Goal: Find contact information: Obtain details needed to contact an individual or organization

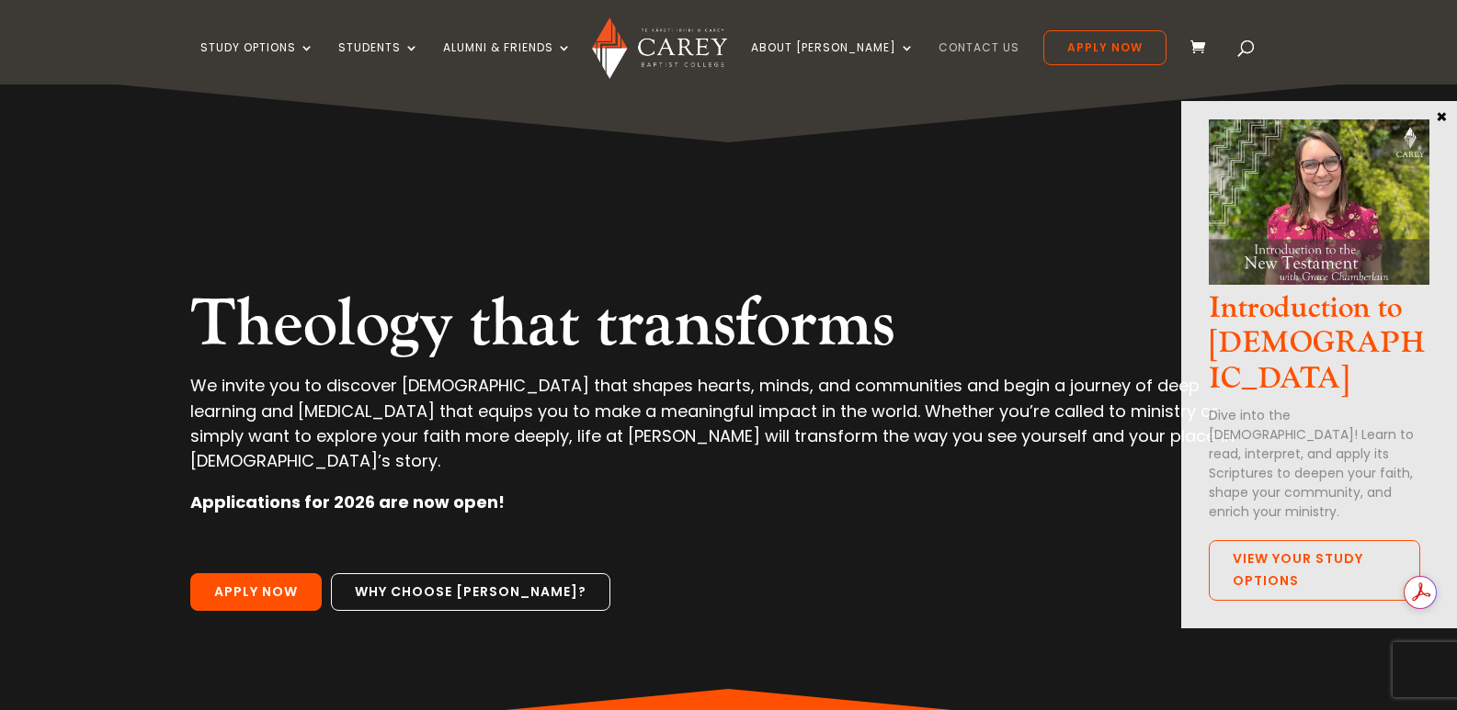
click at [938, 52] on link "Contact Us" at bounding box center [978, 62] width 81 height 43
click at [938, 42] on link "Contact Us" at bounding box center [978, 62] width 81 height 43
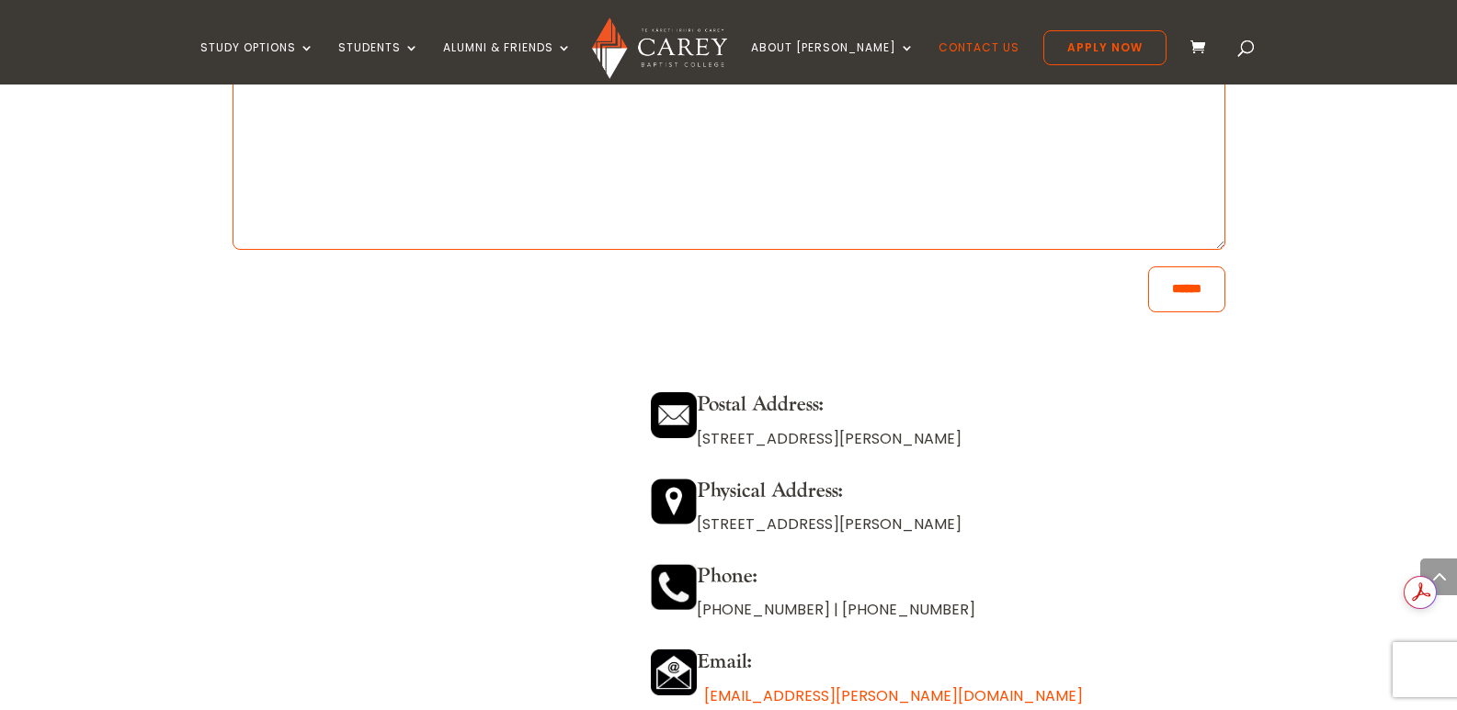
scroll to position [1654, 0]
